Goal: Information Seeking & Learning: Learn about a topic

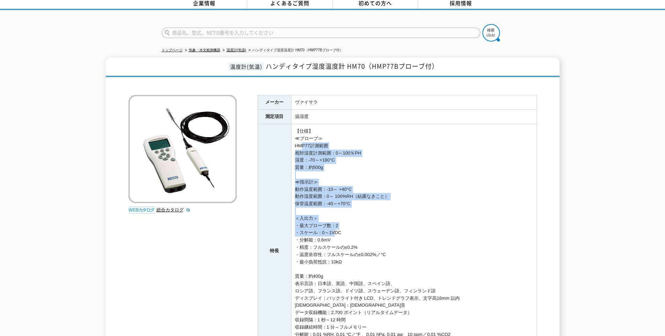
drag, startPoint x: 297, startPoint y: 138, endPoint x: 334, endPoint y: 228, distance: 96.7
click at [334, 228] on td "【仕様】 ≪プローブ≫ HMP77計測範囲 相対湿度計測範囲：0～100％PH 湿度：-70～+180°C 質量：約500g ≪指示計≫ 動作温度範囲：-10…" at bounding box center [414, 251] width 246 height 254
drag, startPoint x: 295, startPoint y: 156, endPoint x: 343, endPoint y: 249, distance: 104.4
click at [343, 249] on td "【仕様】 ≪プローブ≫ HMP77計測範囲 相対湿度計測範囲：0～100％PH 湿度：-70～+180°C 質量：約500g ≪指示計≫ 動作温度範囲：-10…" at bounding box center [414, 251] width 246 height 254
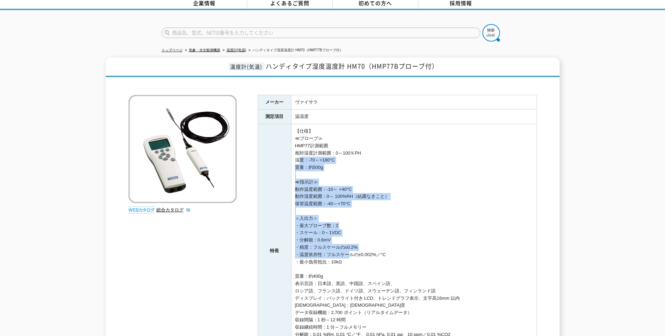
click at [343, 249] on td "【仕様】 ≪プローブ≫ HMP77計測範囲 相対湿度計測範囲：0～100％PH 湿度：-70～+180°C 質量：約500g ≪指示計≫ 動作温度範囲：-10…" at bounding box center [414, 251] width 246 height 254
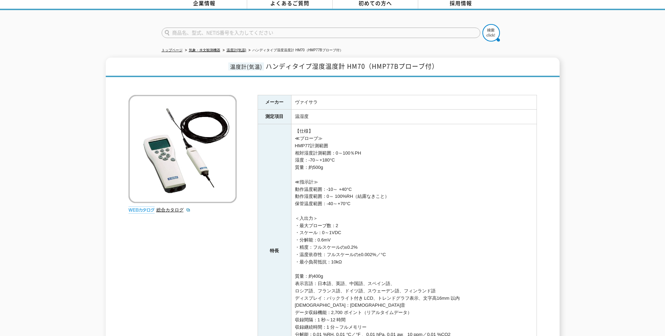
click at [338, 257] on td "【仕様】 ≪プローブ≫ HMP77計測範囲 相対湿度計測範囲：0～100％PH 湿度：-70～+180°C 質量：約500g ≪指示計≫ 動作温度範囲：-10…" at bounding box center [414, 251] width 246 height 254
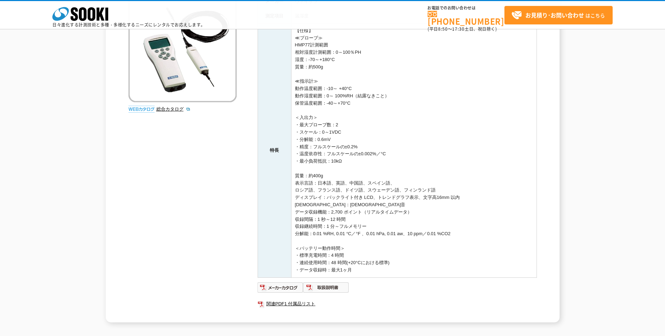
scroll to position [105, 0]
drag, startPoint x: 319, startPoint y: 144, endPoint x: 367, endPoint y: 145, distance: 48.6
click at [367, 145] on td "【仕様】 ≪プローブ≫ HMP77計測範囲 相対湿度計測範囲：0～100％PH 湿度：-70～+180°C 質量：約500g ≪指示計≫ 動作温度範囲：-10…" at bounding box center [414, 149] width 246 height 254
